Goal: Task Accomplishment & Management: Manage account settings

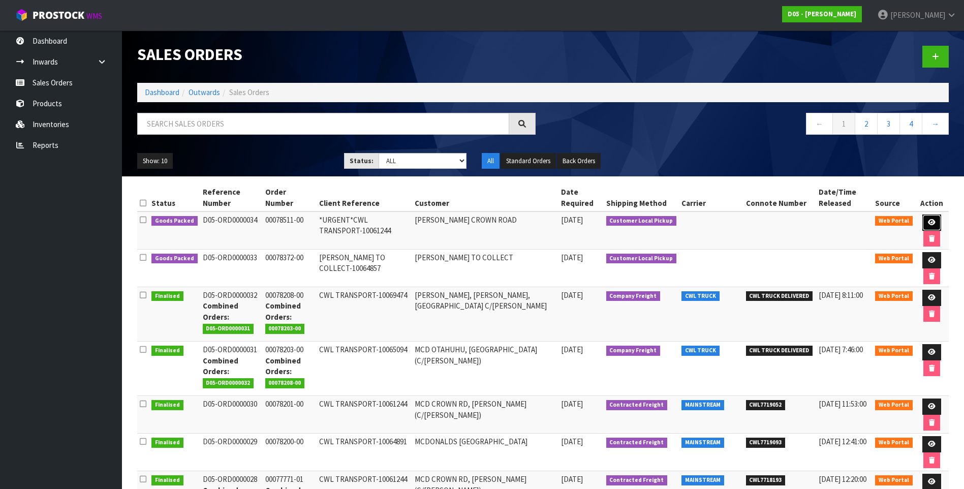
click at [924, 218] on link at bounding box center [931, 222] width 19 height 16
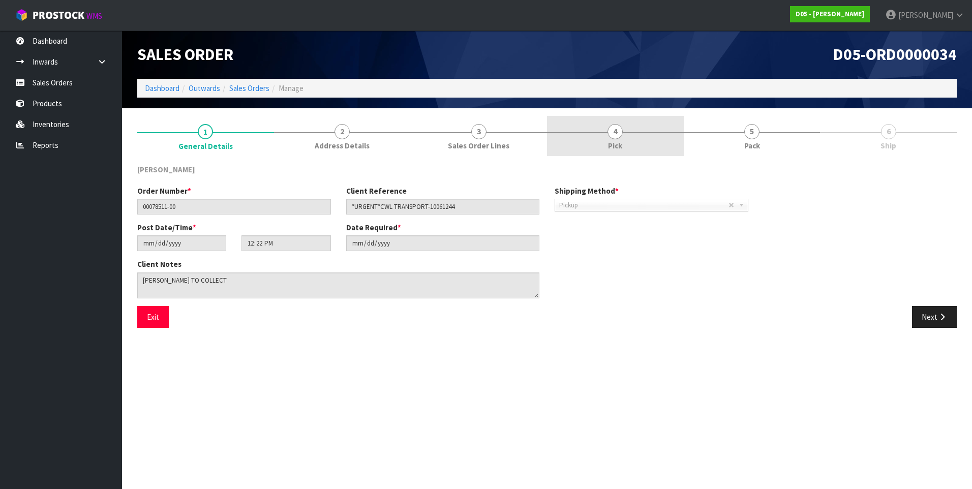
click at [613, 130] on span "4" at bounding box center [614, 131] width 15 height 15
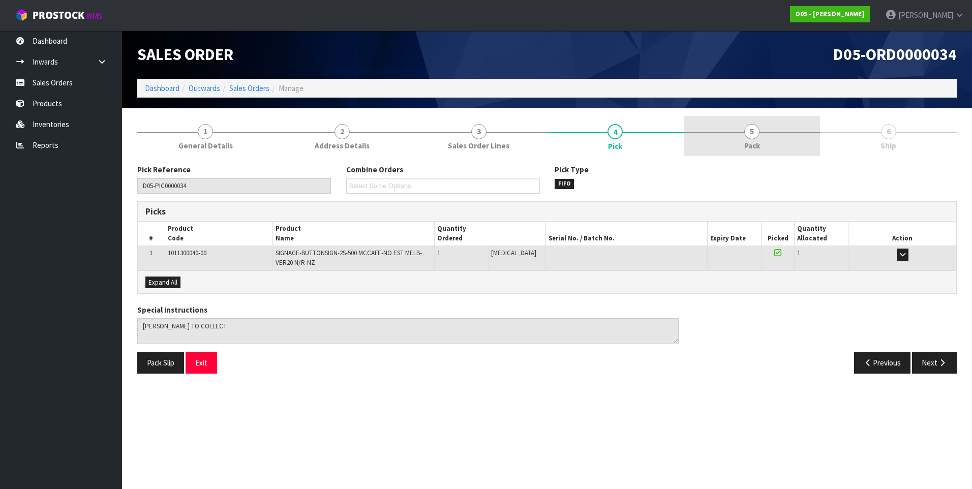
click at [753, 132] on span "5" at bounding box center [751, 131] width 15 height 15
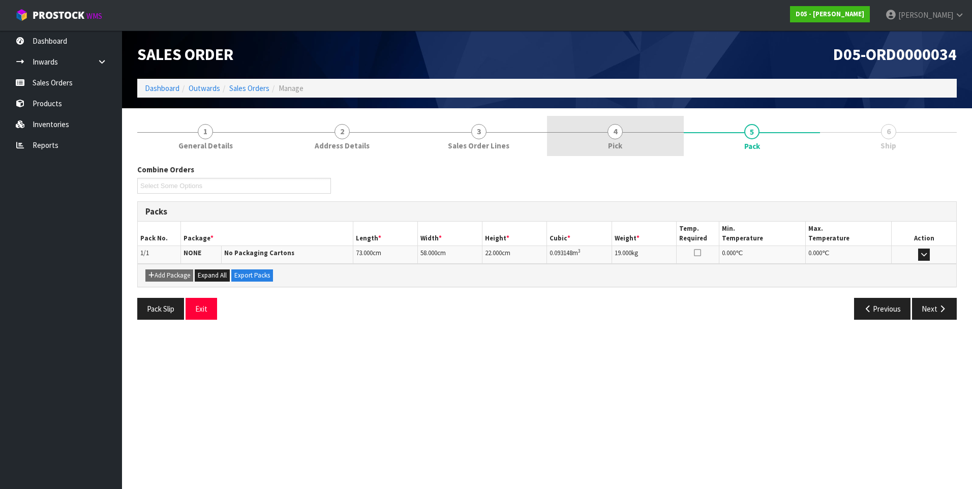
click at [615, 133] on span "4" at bounding box center [614, 131] width 15 height 15
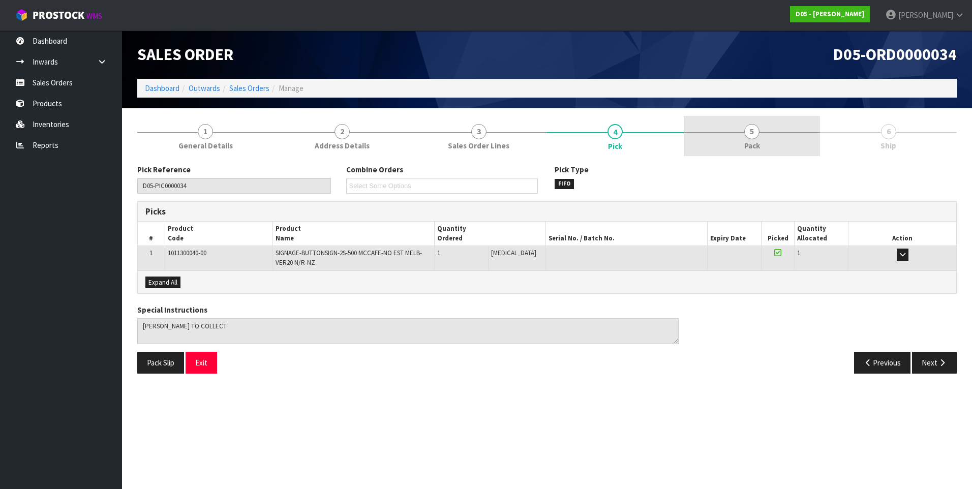
click at [752, 137] on span "5" at bounding box center [751, 131] width 15 height 15
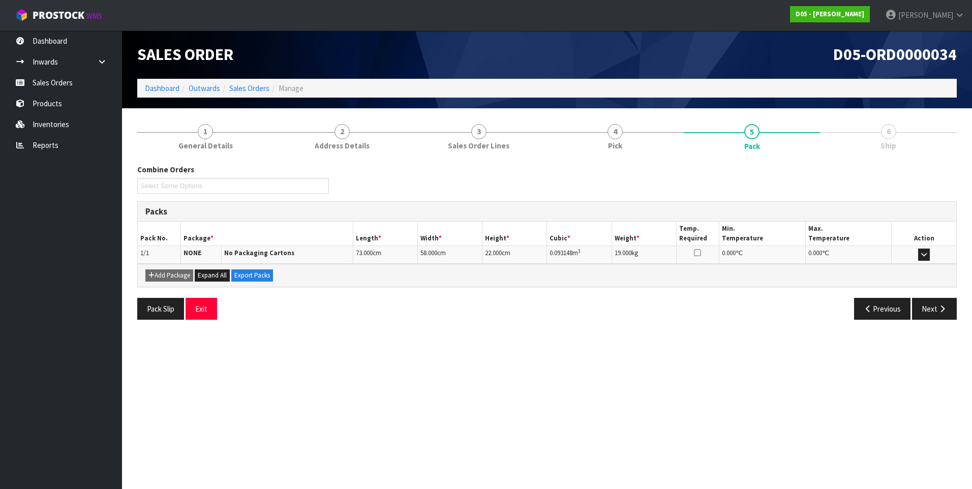
click at [402, 378] on section "Edit Sales Order D05-ORD0000034 Dashboard Outwards Sales Orders Manage Sales Or…" at bounding box center [486, 244] width 972 height 489
click at [906, 23] on link "[PERSON_NAME]" at bounding box center [924, 15] width 95 height 30
click at [908, 40] on link "Logout" at bounding box center [931, 41] width 80 height 14
